Goal: Task Accomplishment & Management: Manage account settings

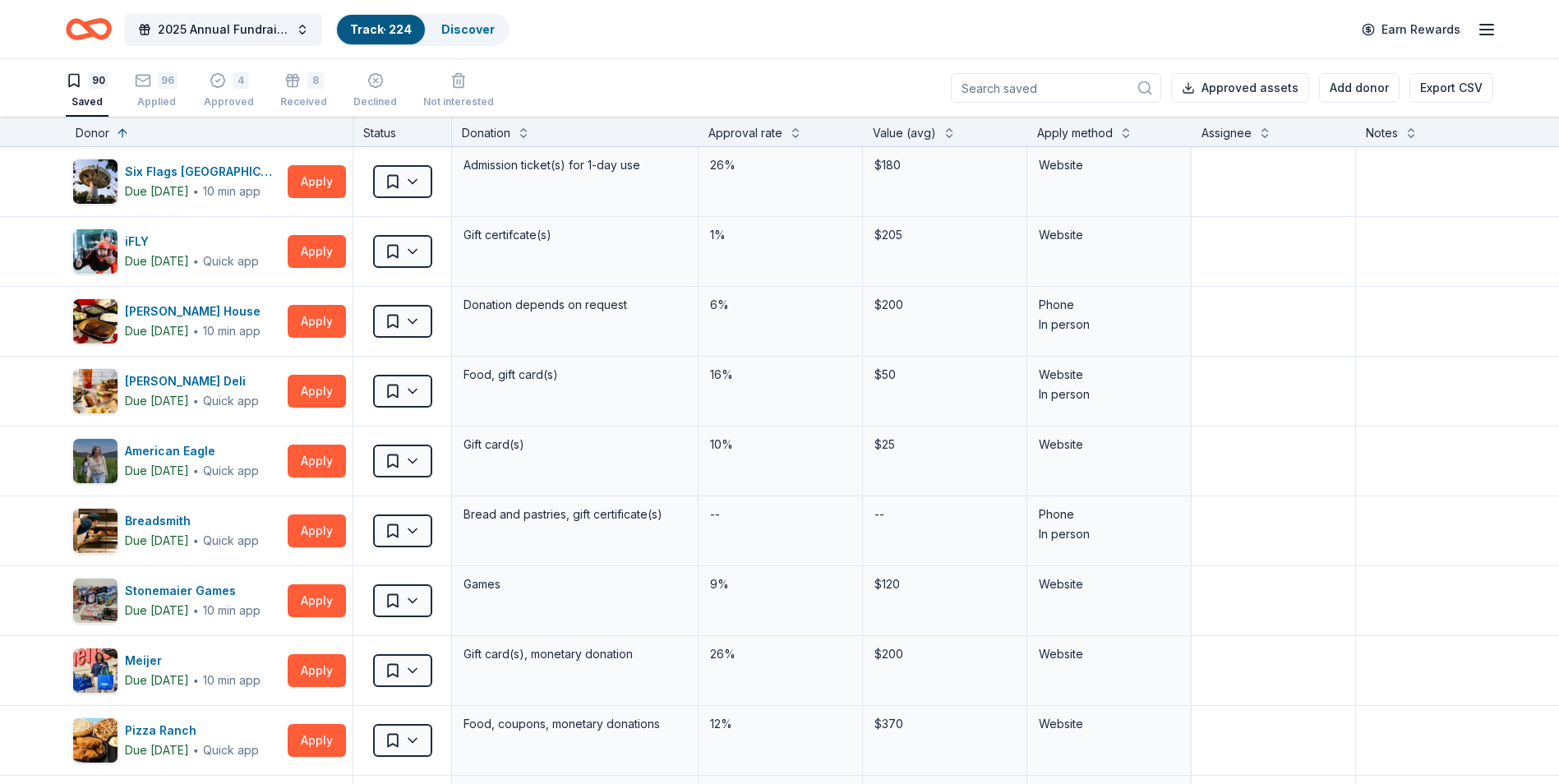
scroll to position [1643, 0]
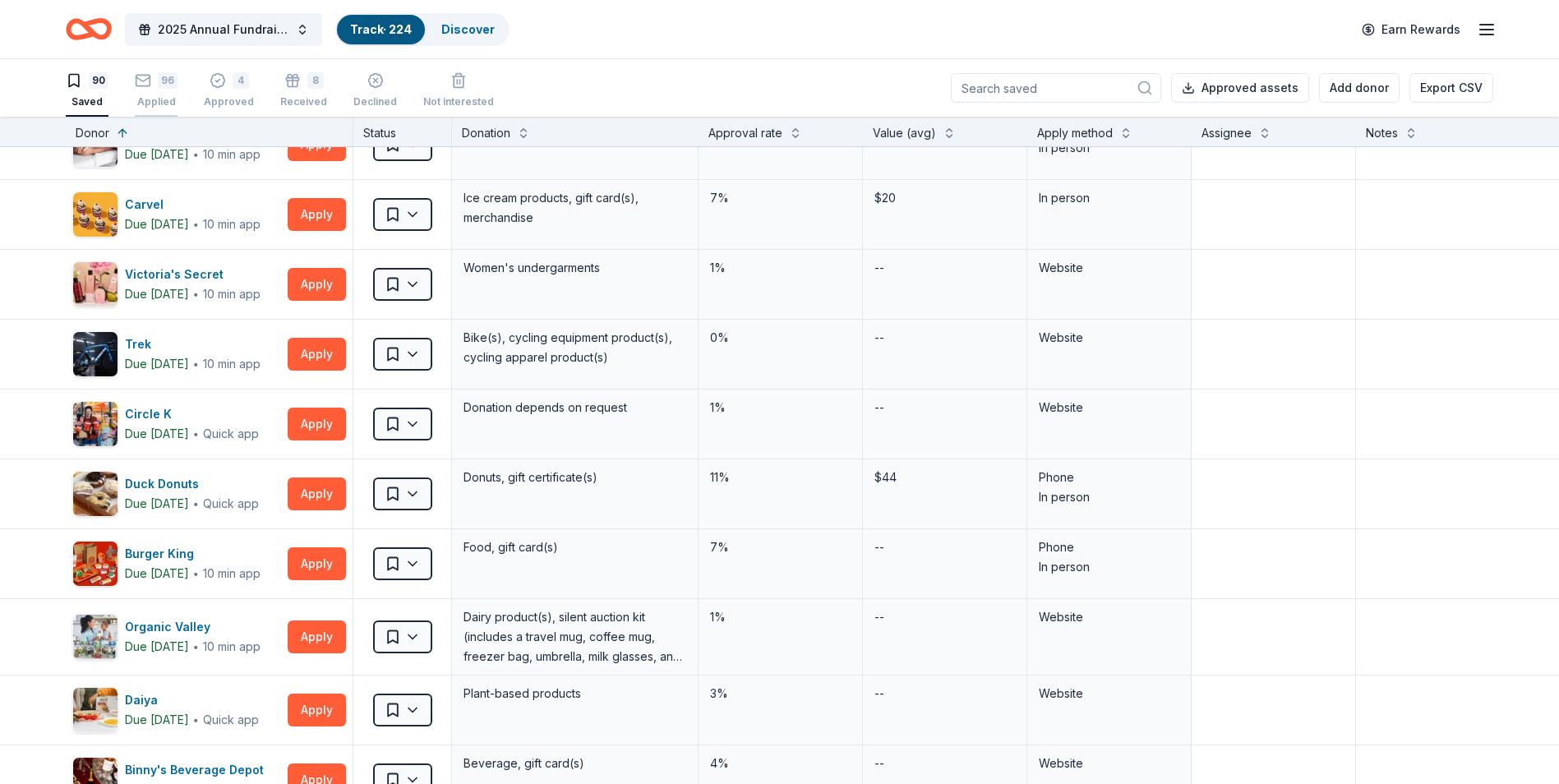
click at [173, 99] on div "Applied" at bounding box center [156, 102] width 43 height 13
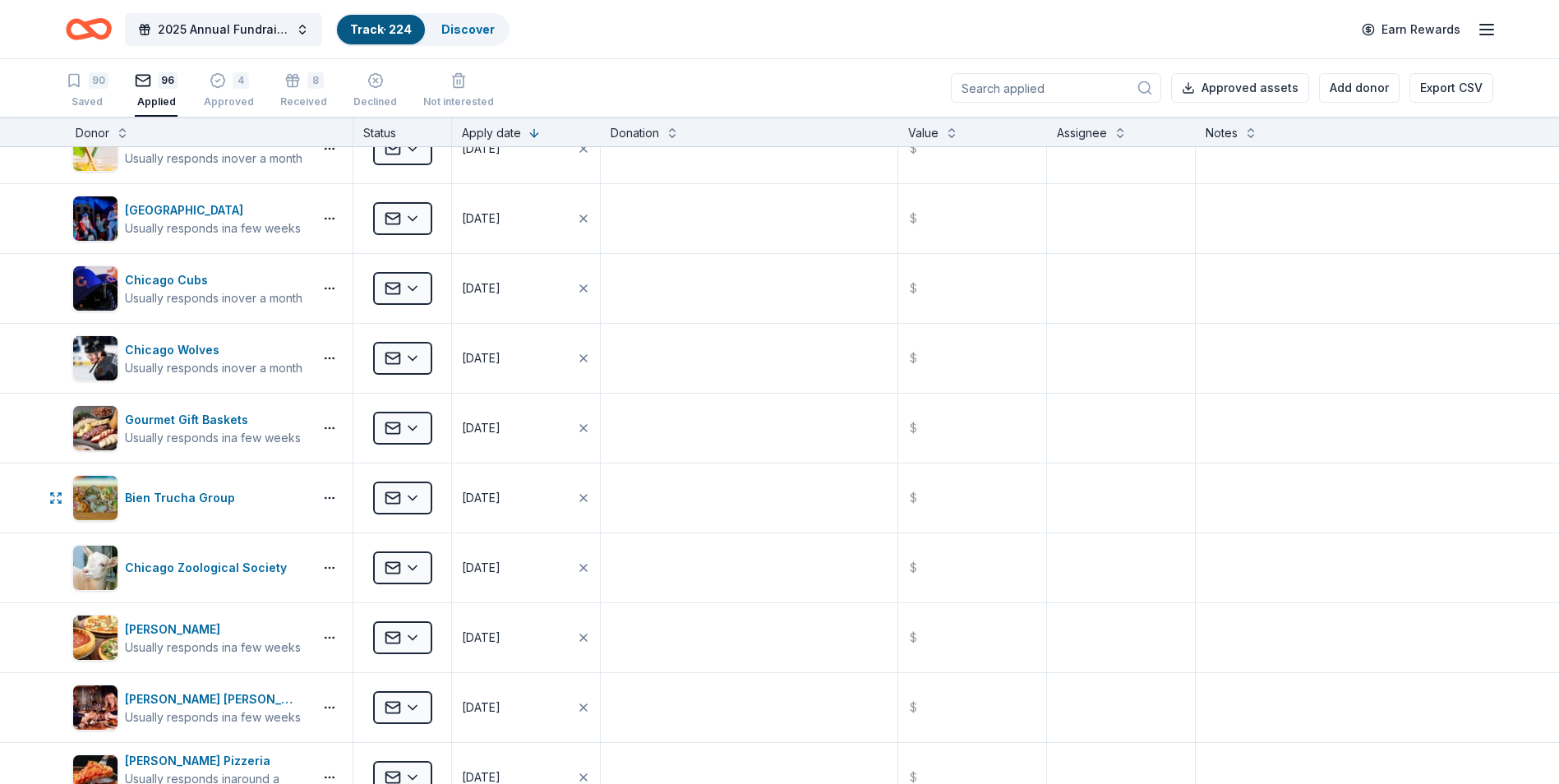
scroll to position [5833, 0]
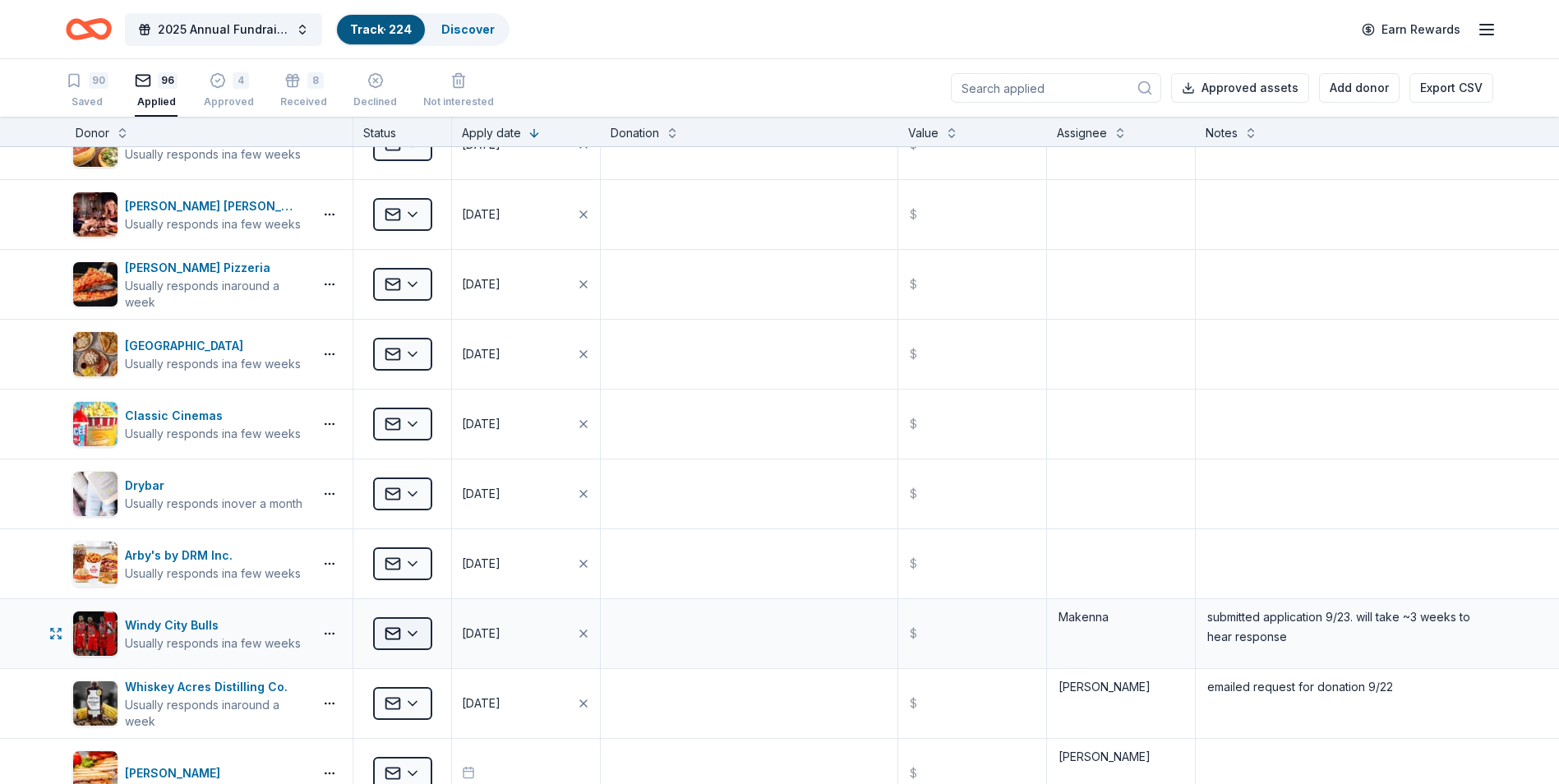
click at [402, 636] on html "2025 Annual Fundraising Gala Track · 224 Discover Earn Rewards 90 Saved 96 Appl…" at bounding box center [780, 392] width 1559 height 784
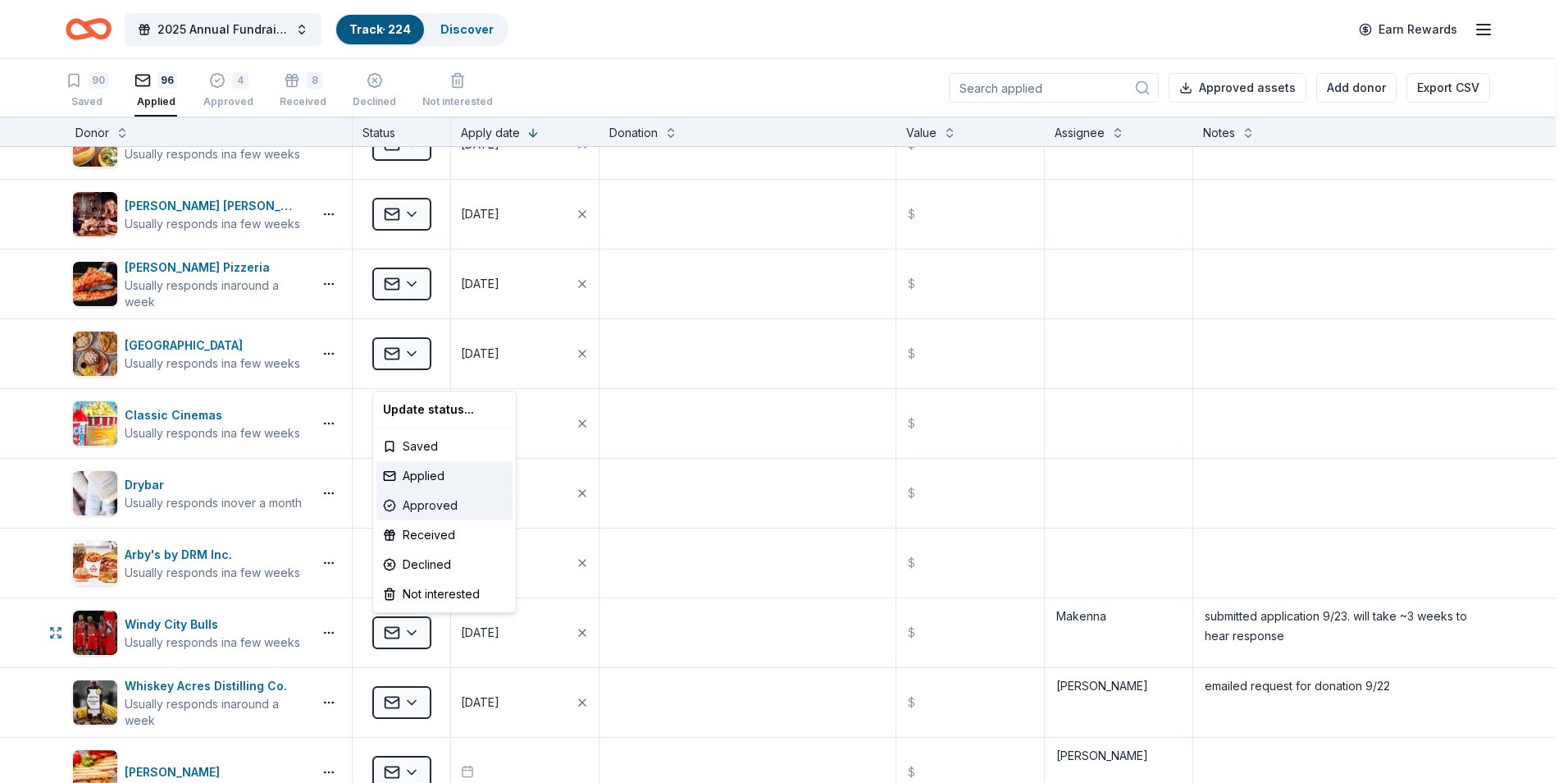
click at [437, 499] on div "Approved" at bounding box center [445, 505] width 136 height 29
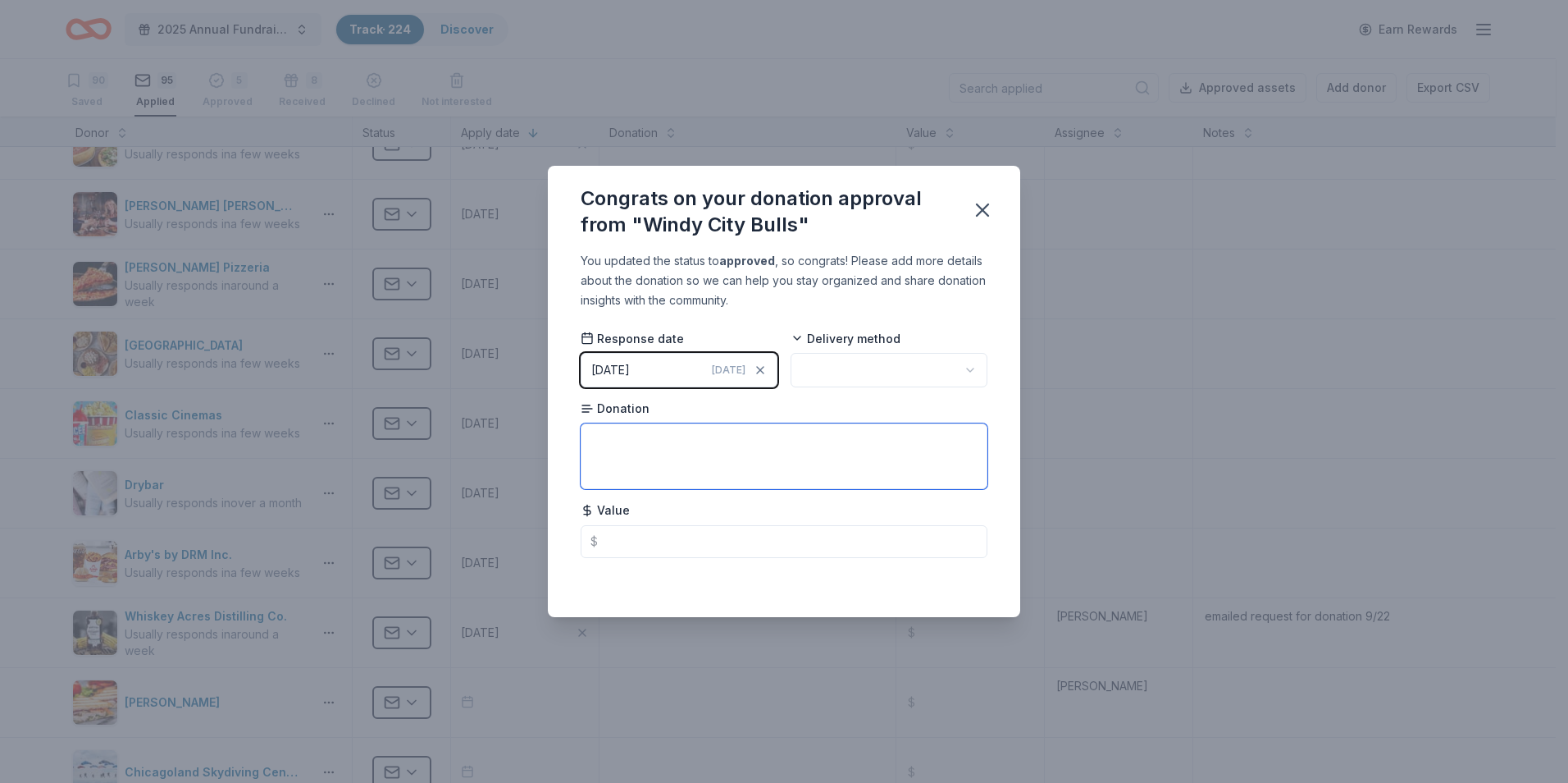
click at [717, 451] on textarea at bounding box center [784, 455] width 407 height 65
drag, startPoint x: 667, startPoint y: 473, endPoint x: 675, endPoint y: 463, distance: 12.8
click at [667, 473] on textarea at bounding box center [784, 455] width 407 height 65
type textarea "4"
click at [817, 440] on textarea "Four 100-Level tickets to a regular season home game" at bounding box center [784, 455] width 407 height 65
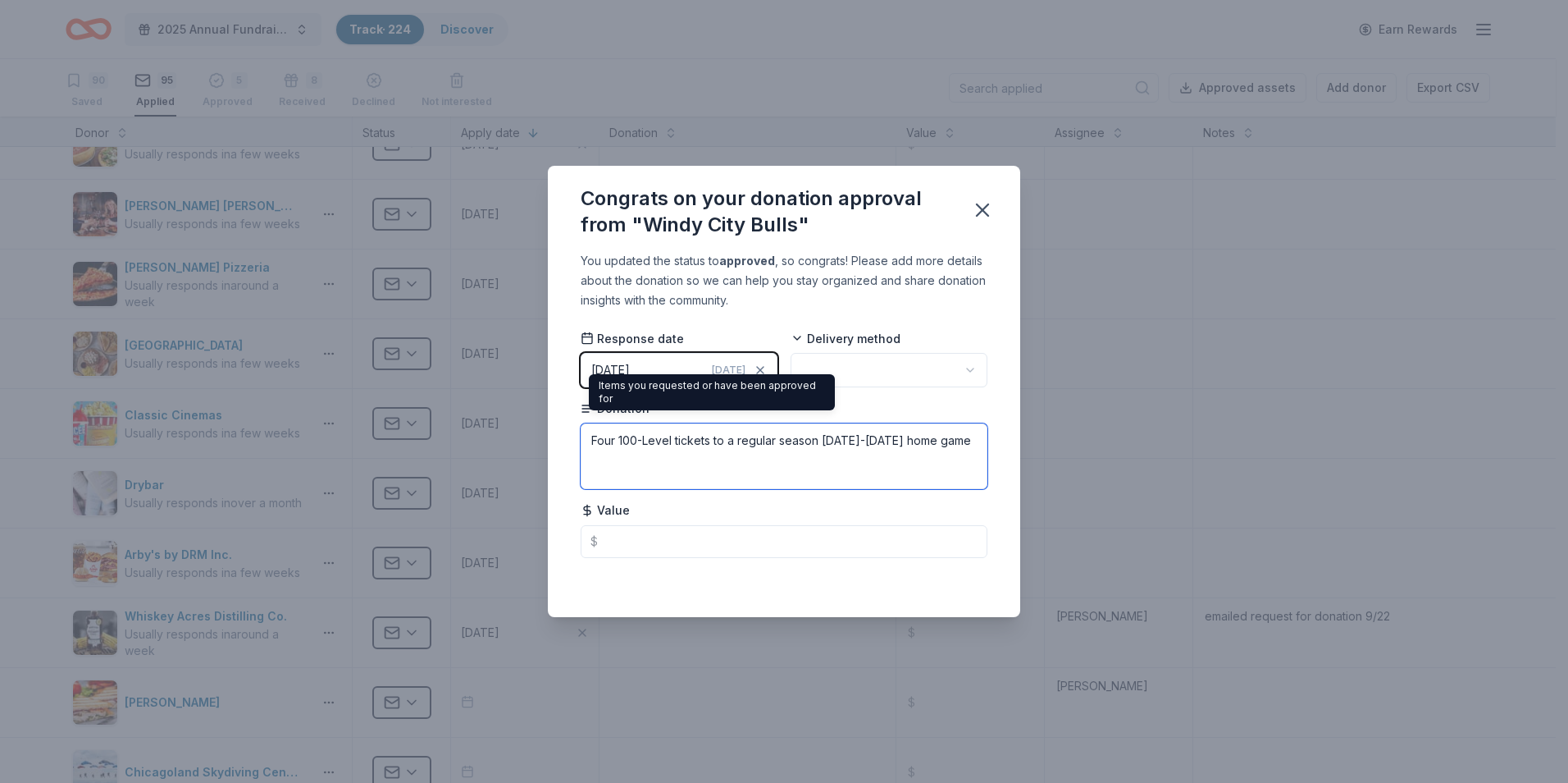
type textarea "Four 100-Level tickets to a regular season [DATE]-[DATE] home game"
click at [856, 370] on html "2025 Annual Fundraising Gala Track · 224 Discover Earn Rewards 90 Saved 95 Appl…" at bounding box center [784, 391] width 1568 height 783
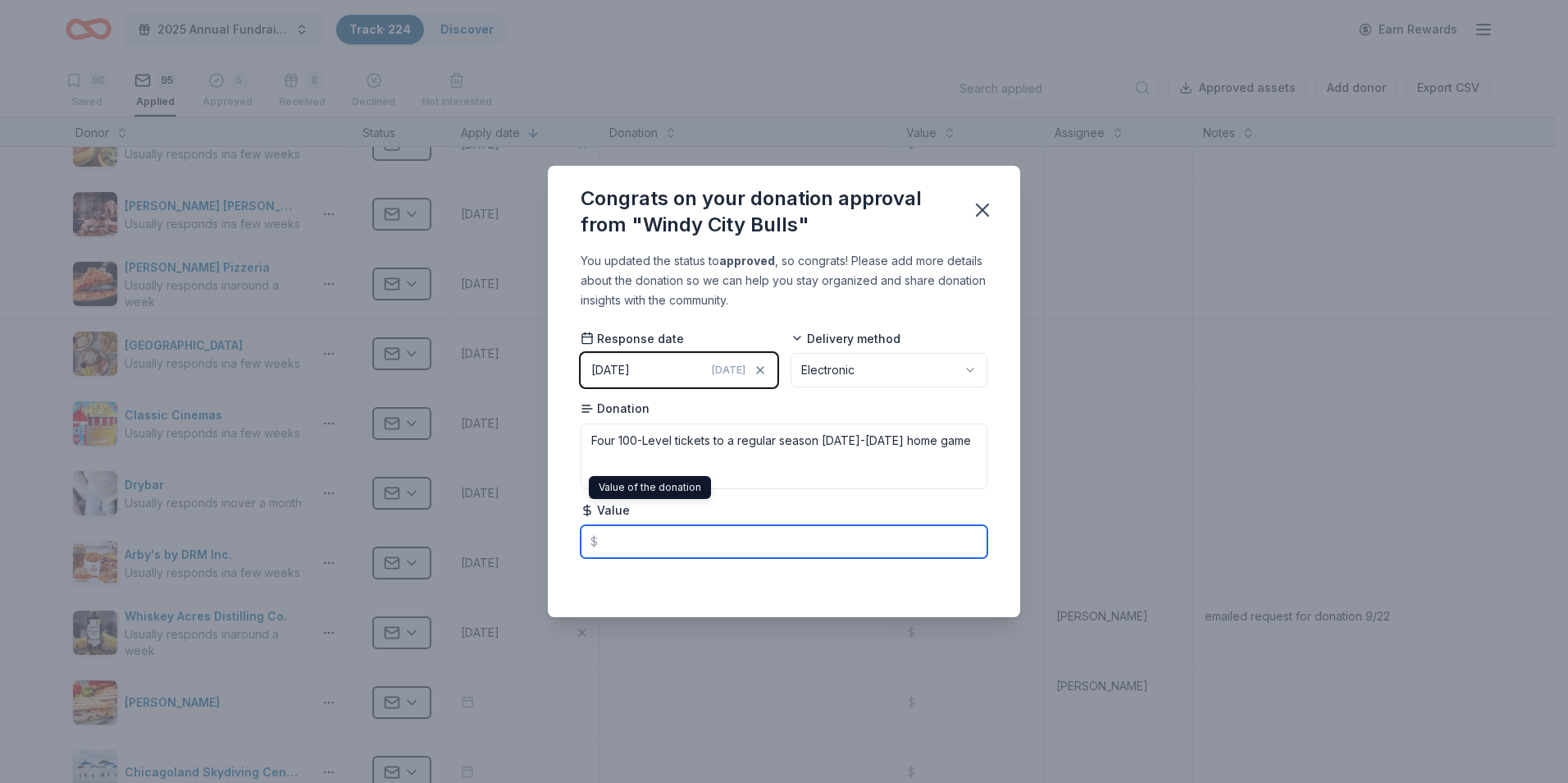
click at [612, 534] on input "text" at bounding box center [784, 542] width 407 height 33
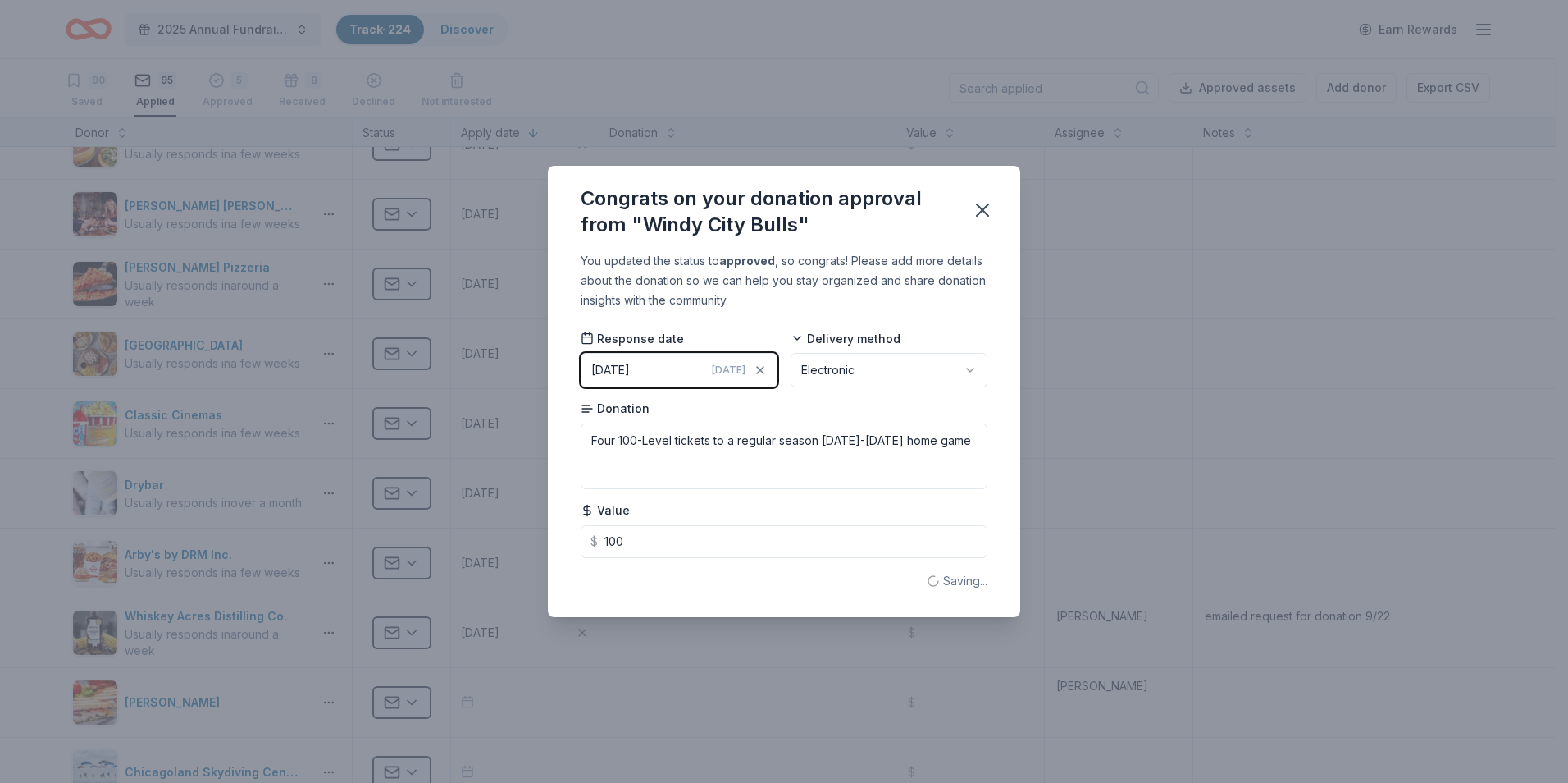
type input "100.00"
click at [1165, 414] on div "Congrats on your donation approval from "Windy City Bulls" You updated the stat…" at bounding box center [784, 391] width 1568 height 783
click at [1073, 269] on div "Congrats on your donation approval from "Windy City Bulls" You updated the stat…" at bounding box center [784, 391] width 1568 height 783
click at [987, 211] on icon "button" at bounding box center [982, 210] width 23 height 23
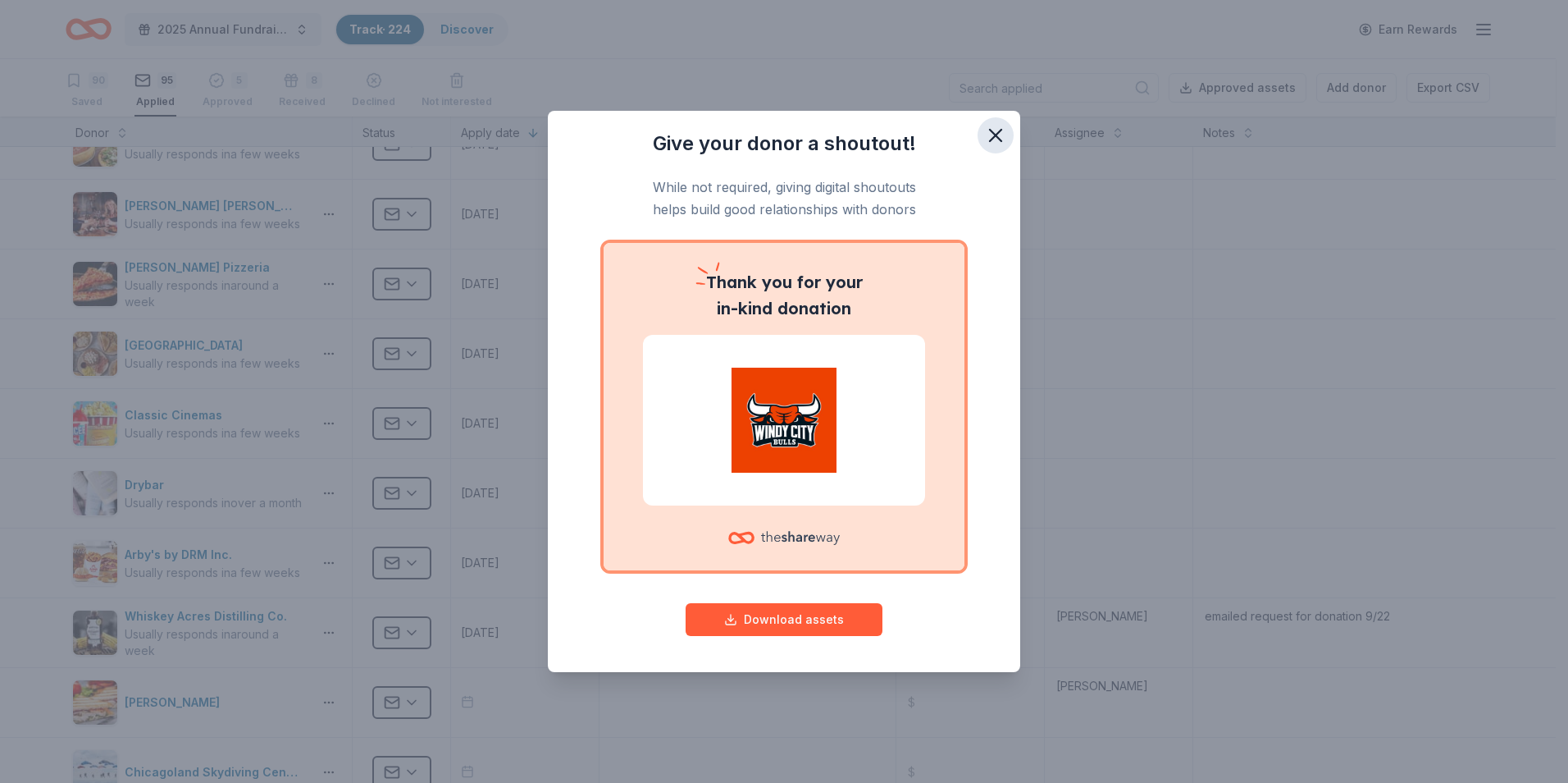
click at [999, 138] on icon "button" at bounding box center [995, 135] width 11 height 11
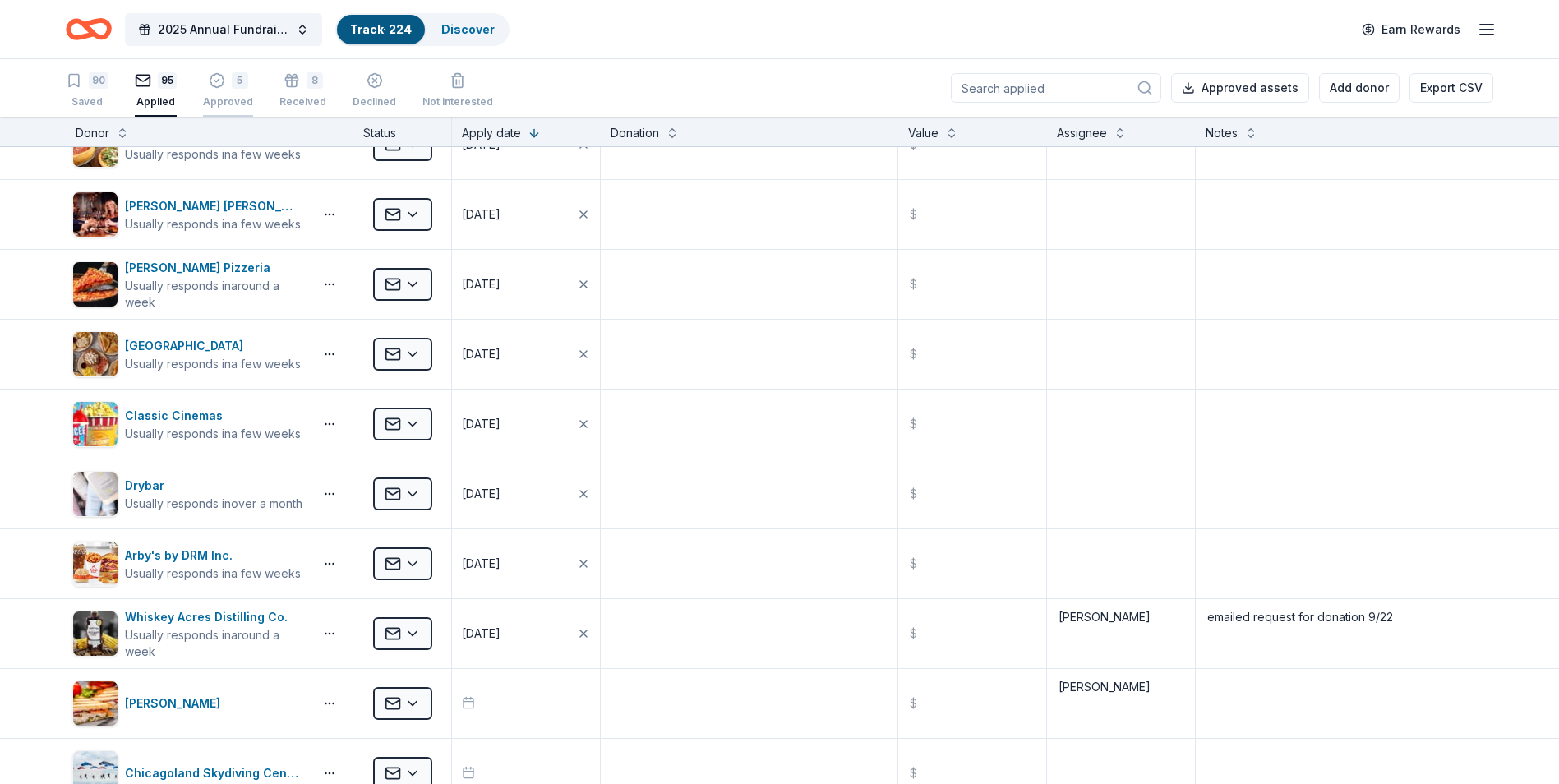
click at [214, 91] on div "5 Approved" at bounding box center [228, 90] width 50 height 36
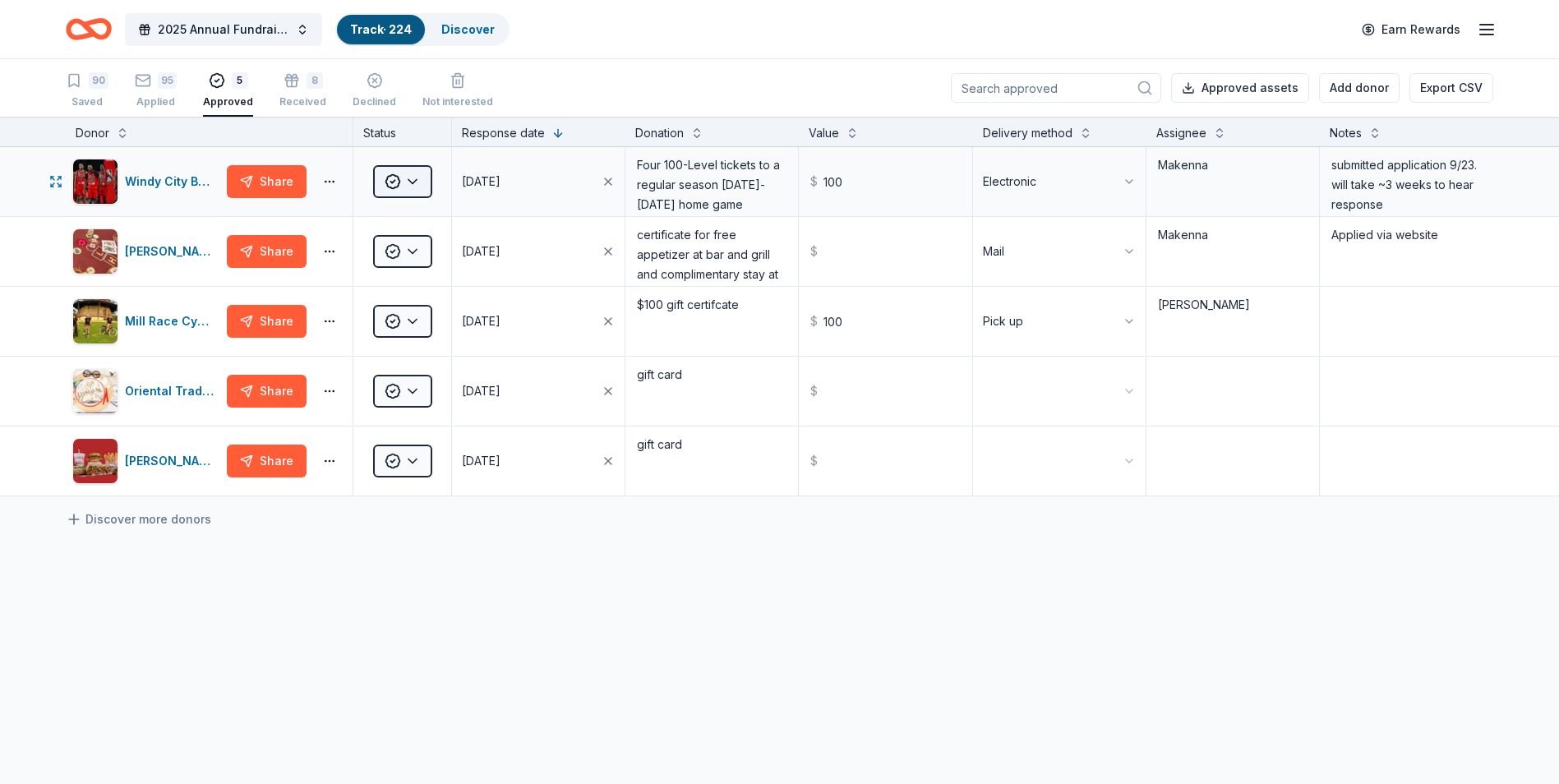
click at [390, 175] on html "2025 Annual Fundraising Gala Track · 224 Discover Earn Rewards 90 Saved 95 Appl…" at bounding box center [780, 392] width 1559 height 784
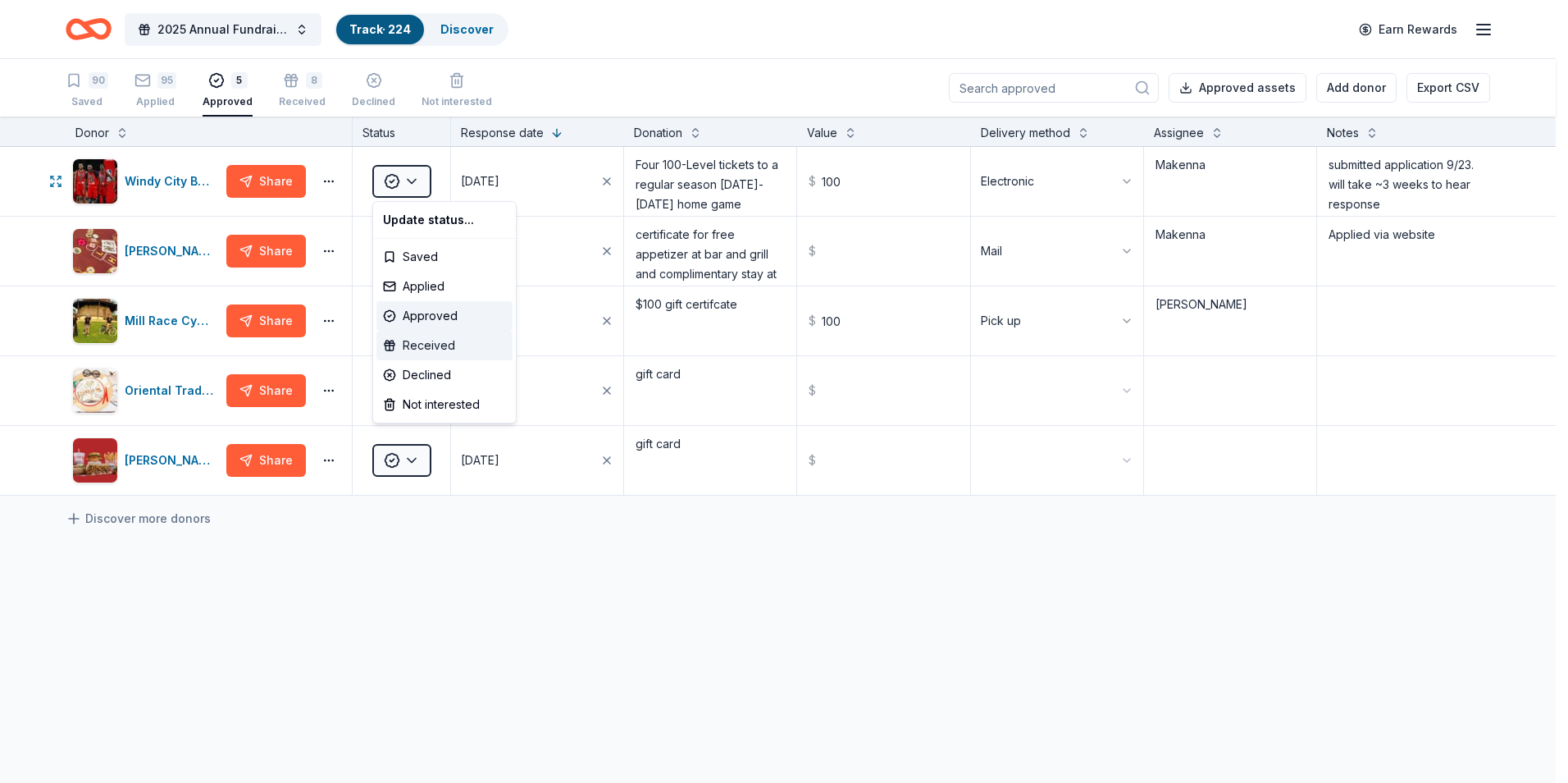
click at [446, 339] on div "Received" at bounding box center [445, 345] width 136 height 29
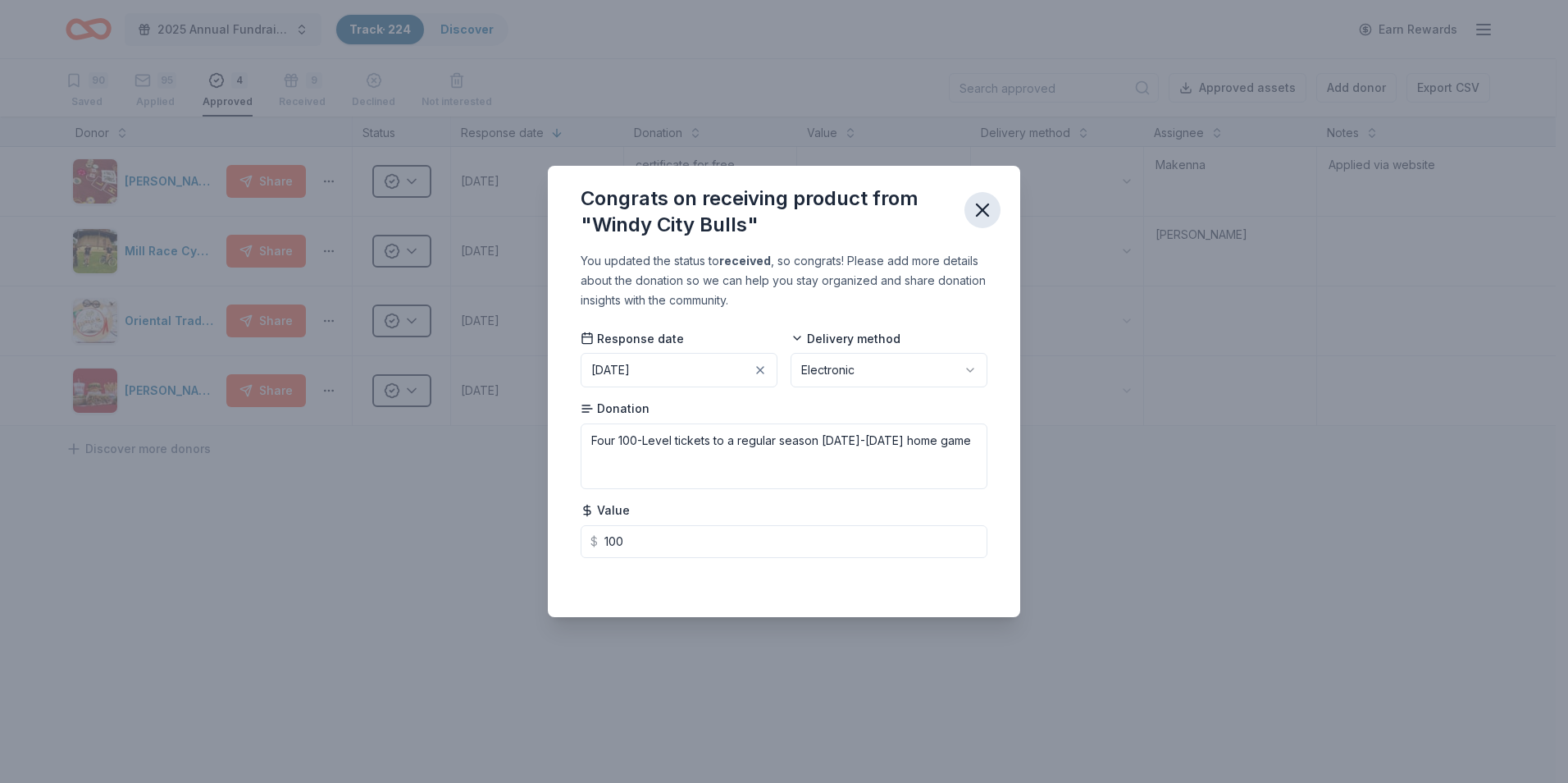
click at [973, 200] on icon "button" at bounding box center [982, 210] width 23 height 23
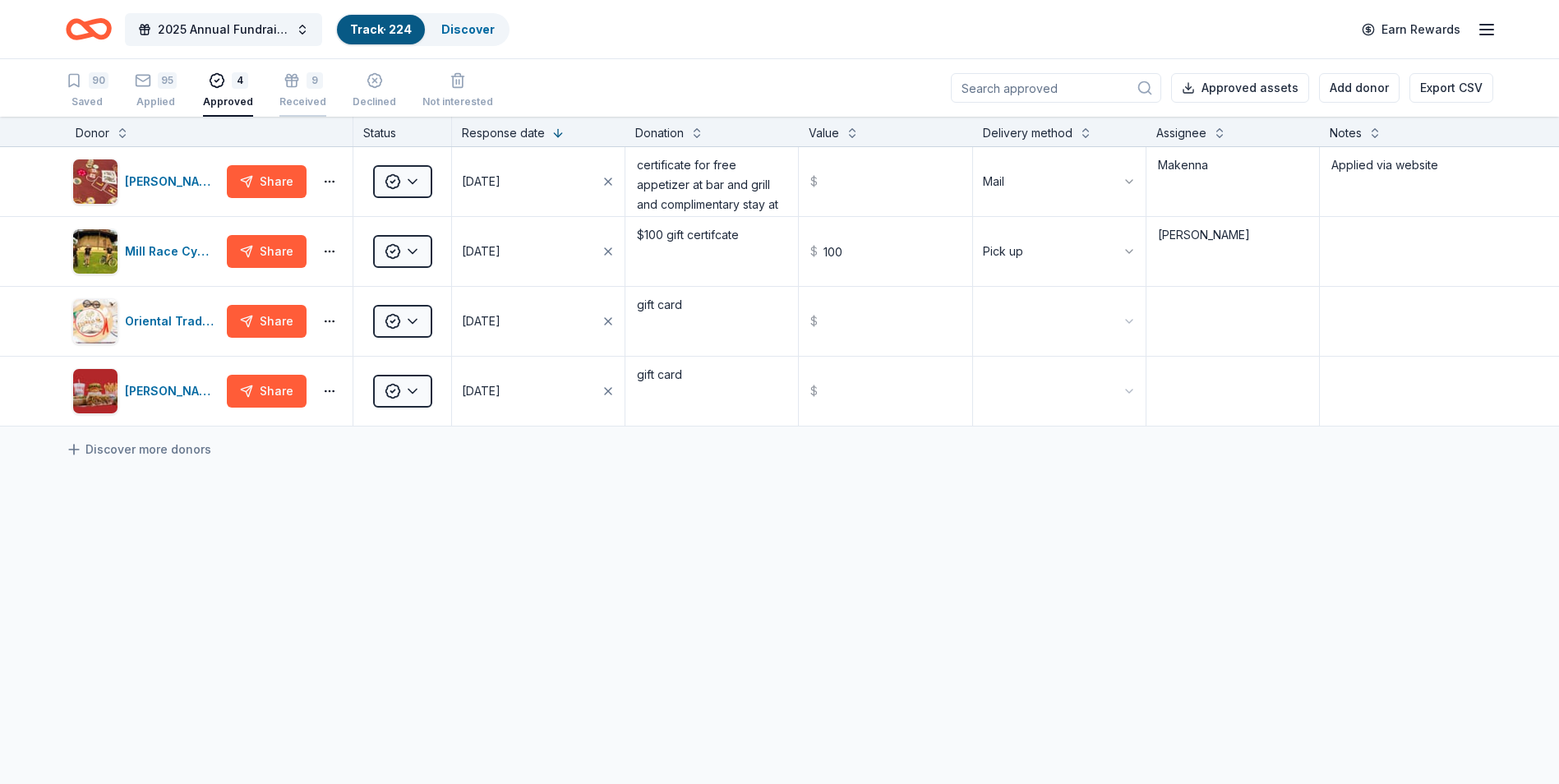
click at [301, 100] on div "Received" at bounding box center [303, 95] width 46 height 13
